Goal: Complete application form

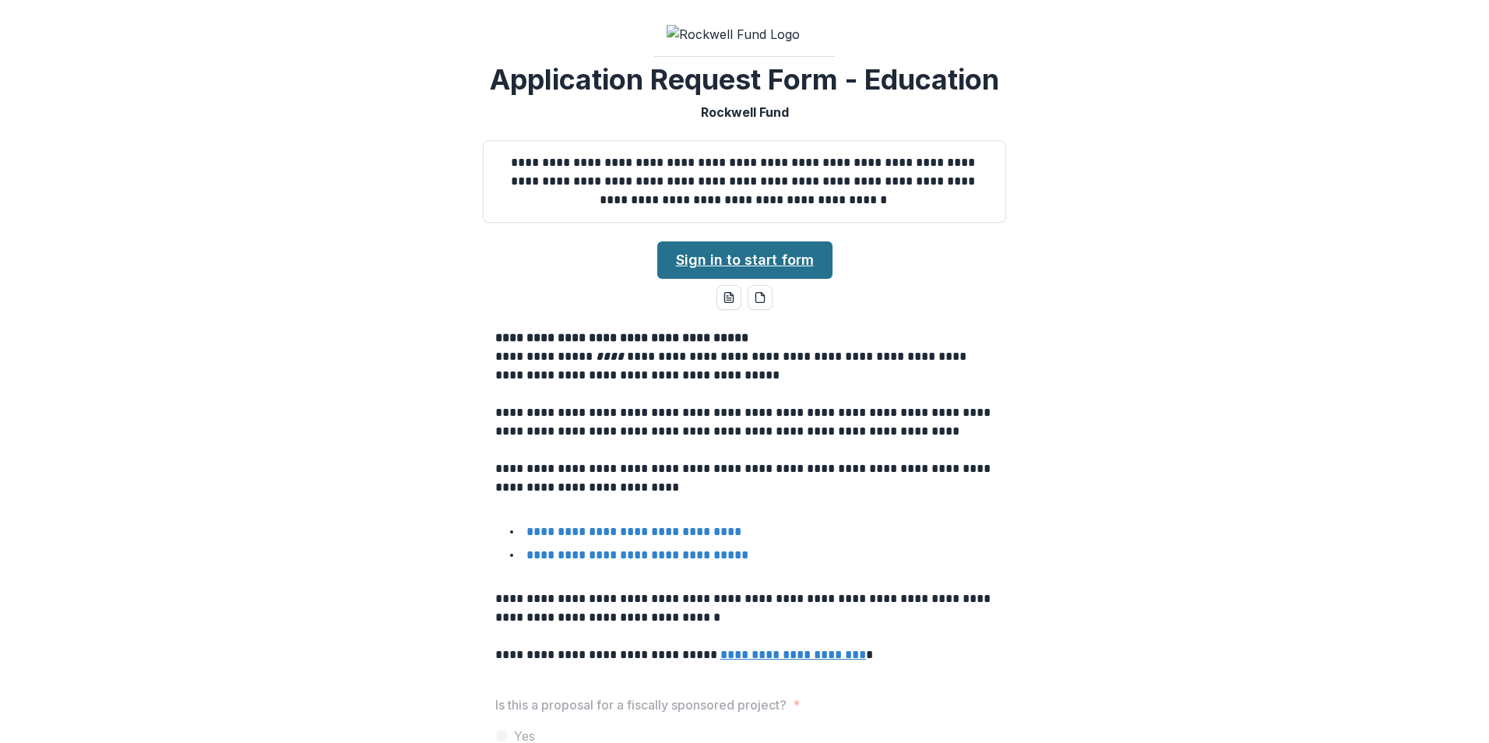
click at [770, 254] on link "Sign in to start form" at bounding box center [744, 259] width 175 height 37
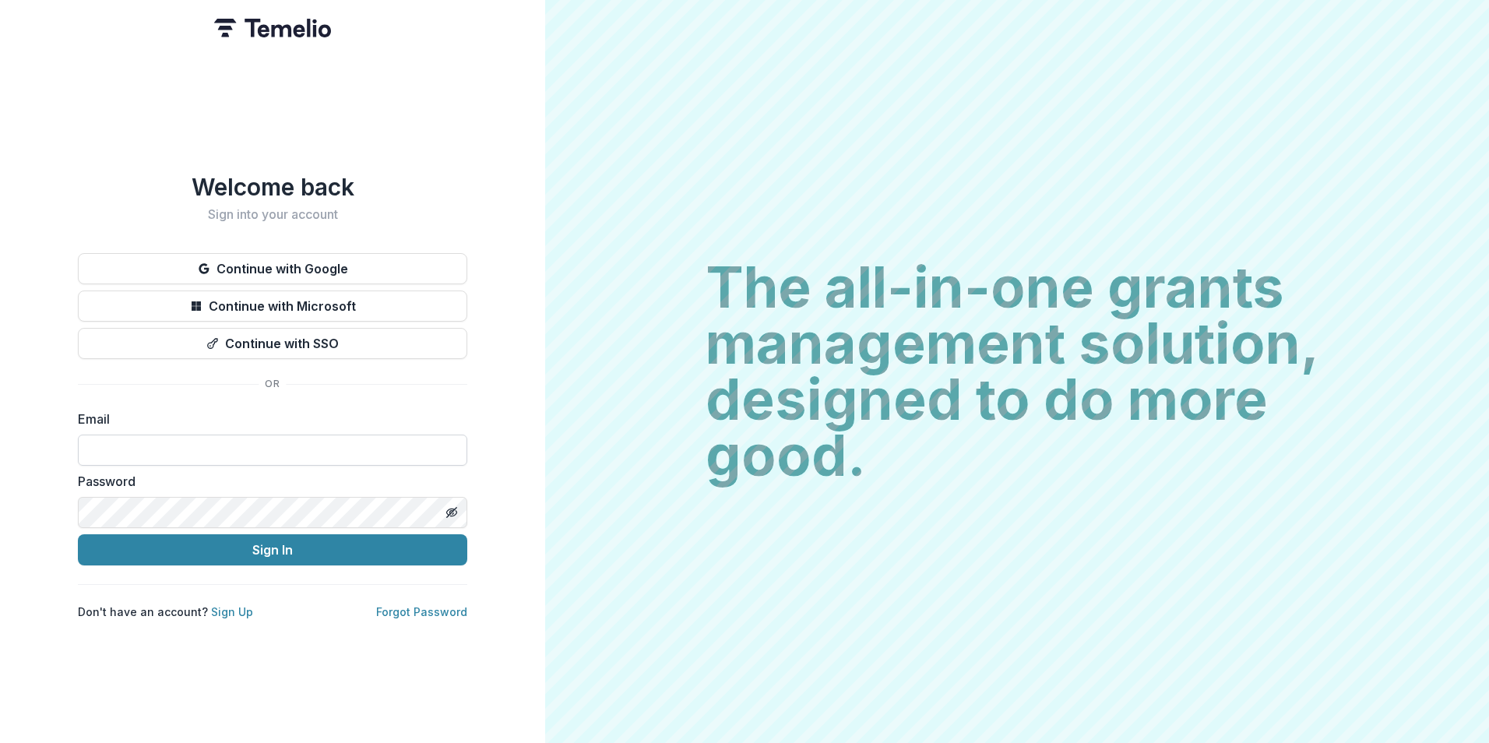
click at [170, 446] on input at bounding box center [272, 450] width 389 height 31
type input "**********"
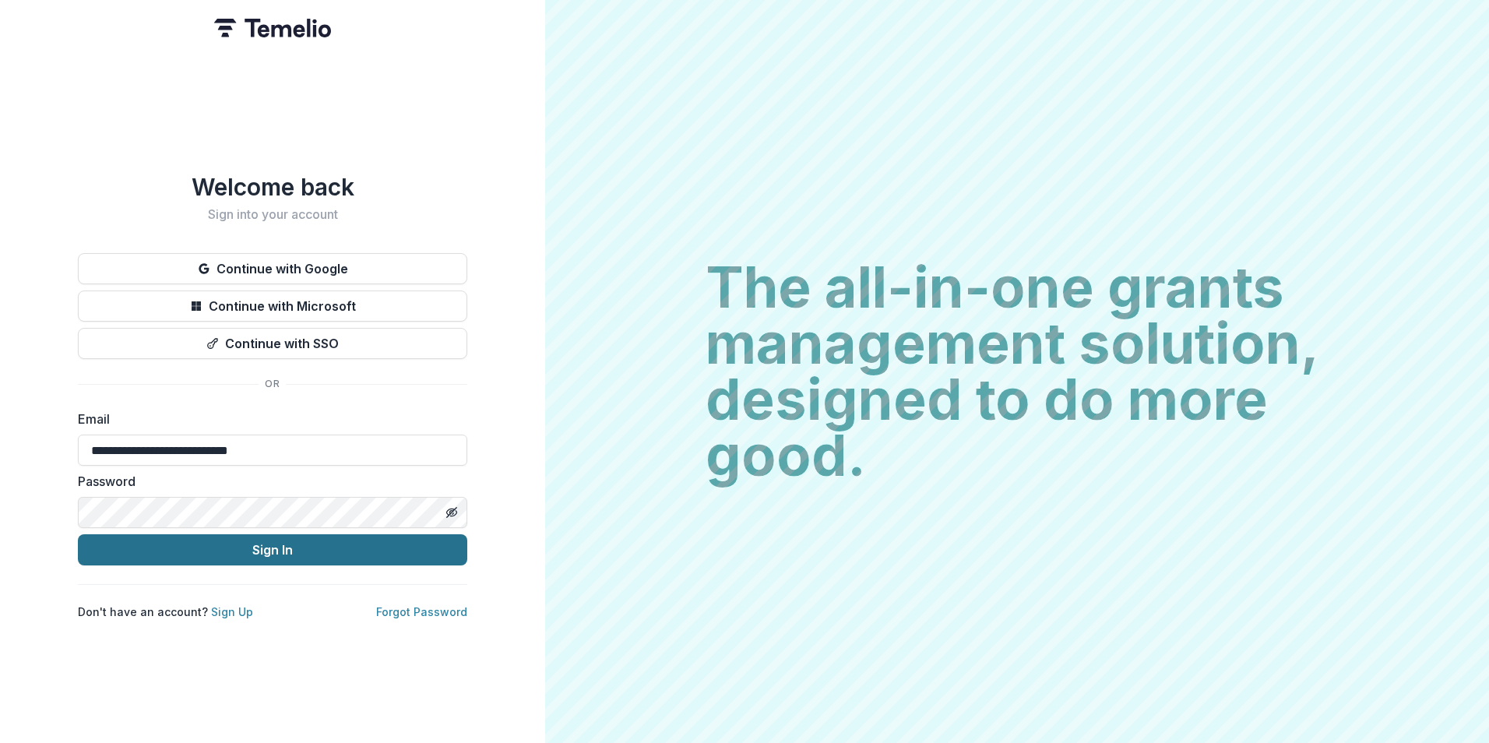
click at [255, 541] on button "Sign In" at bounding box center [272, 549] width 389 height 31
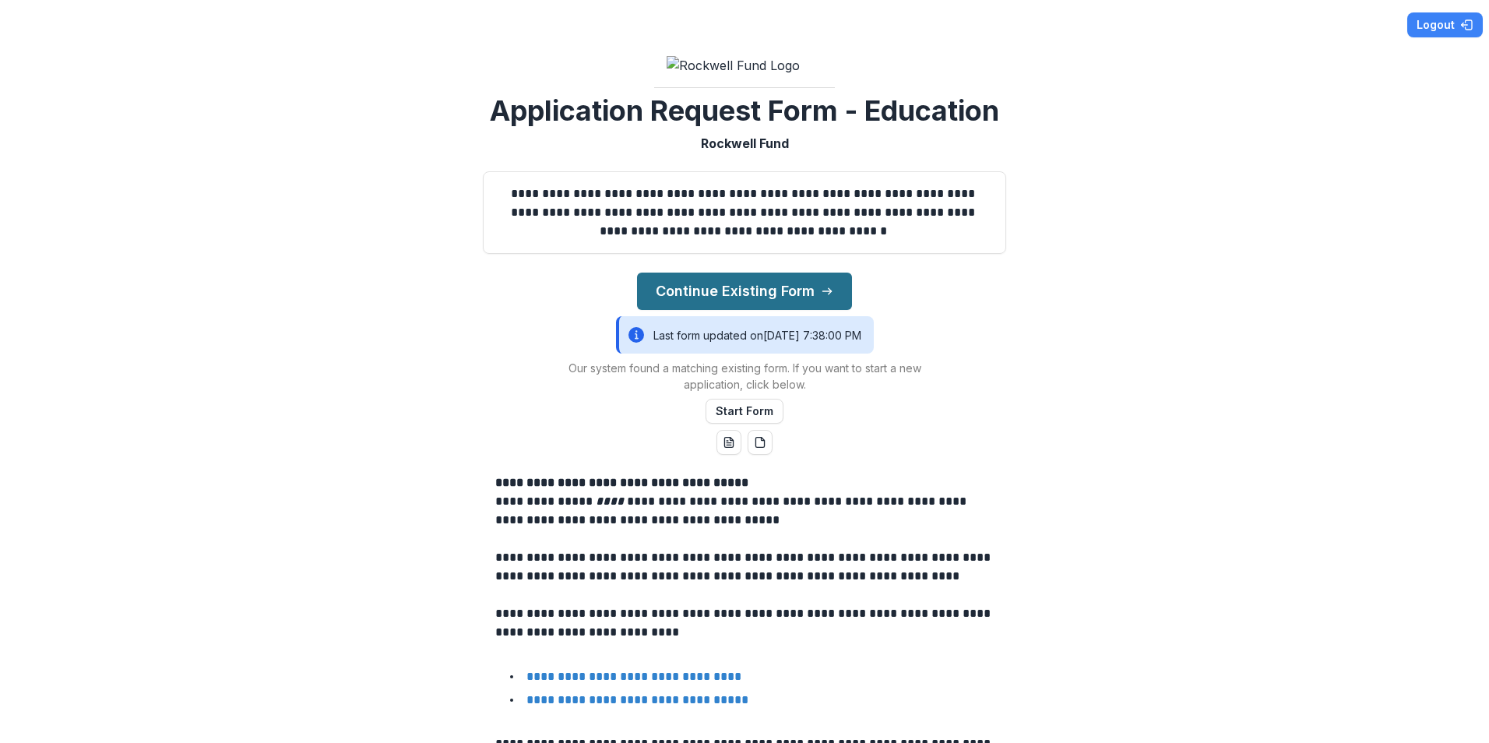
click at [759, 278] on button "Continue Existing Form" at bounding box center [744, 291] width 215 height 37
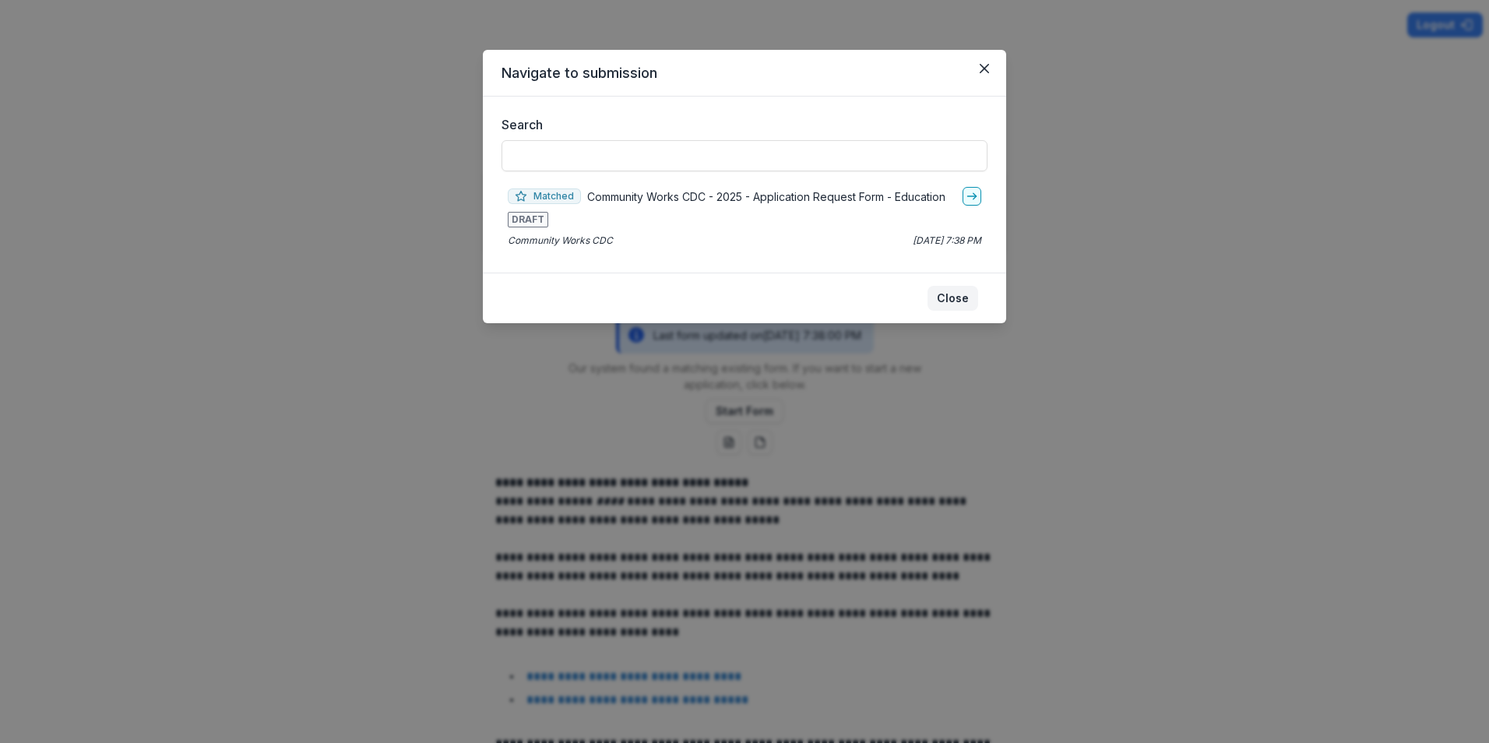
click at [949, 297] on button "Close" at bounding box center [953, 298] width 51 height 25
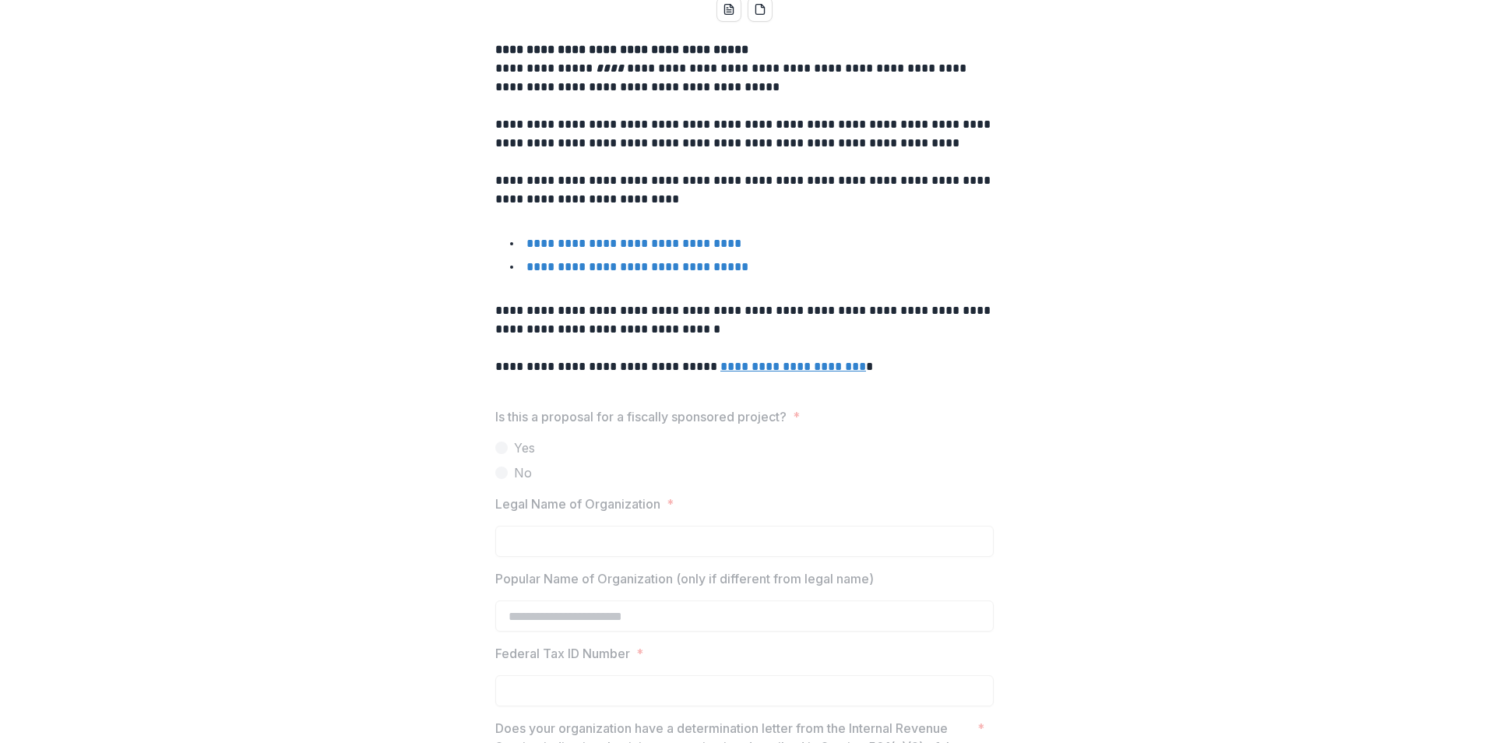
scroll to position [422, 0]
